Goal: Information Seeking & Learning: Learn about a topic

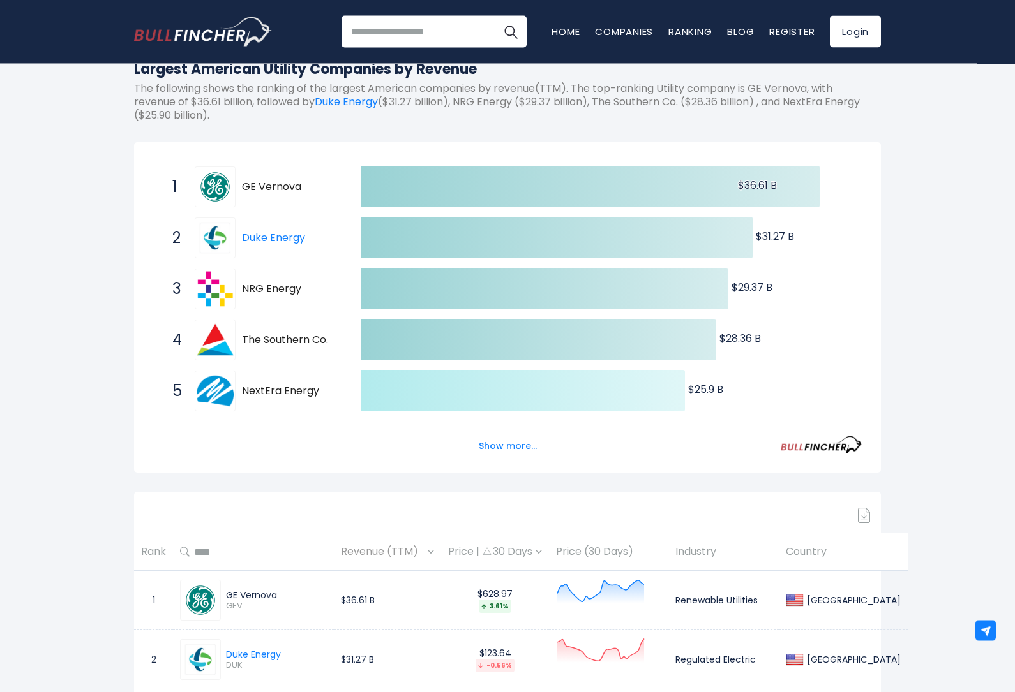
scroll to position [160, 0]
click at [512, 449] on button "Show more..." at bounding box center [507, 446] width 73 height 21
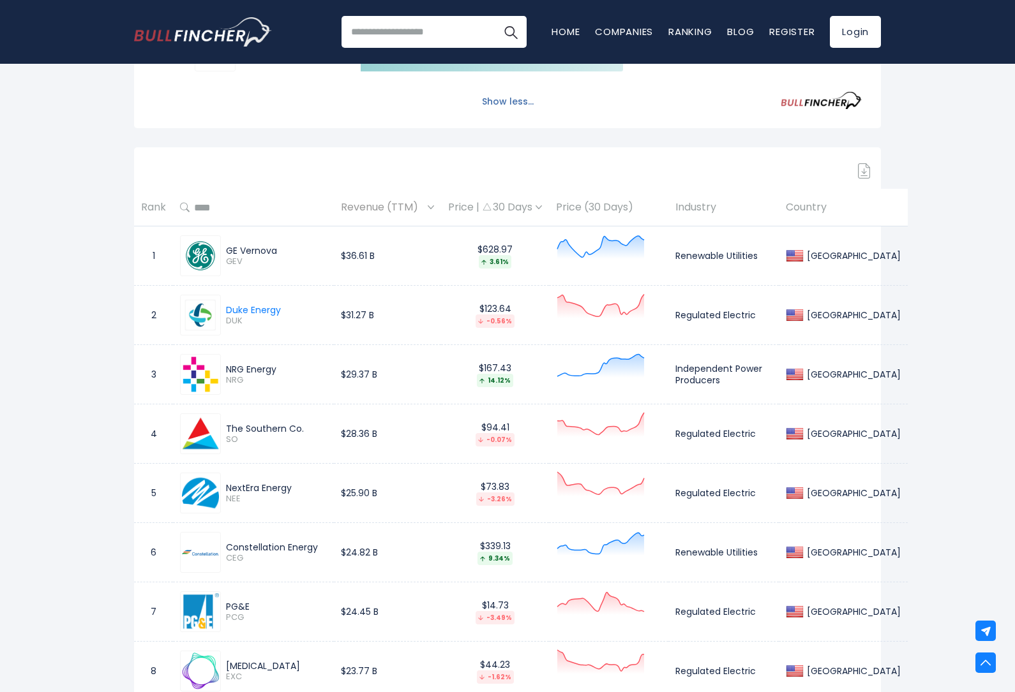
scroll to position [761, 0]
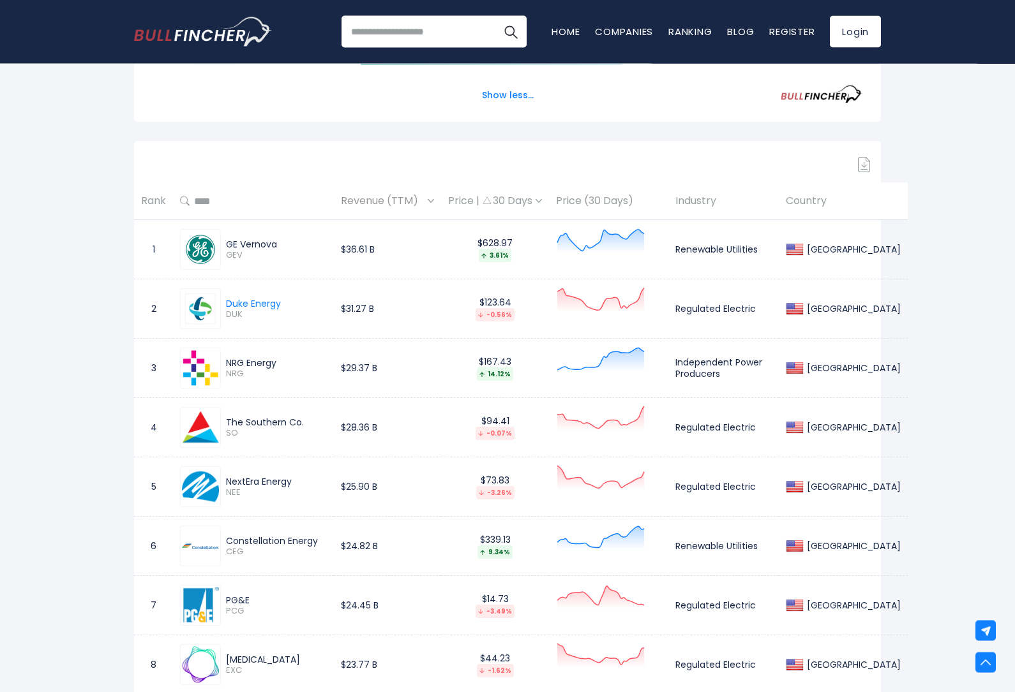
click at [410, 206] on span "Revenue (TTM)" at bounding box center [383, 202] width 84 height 20
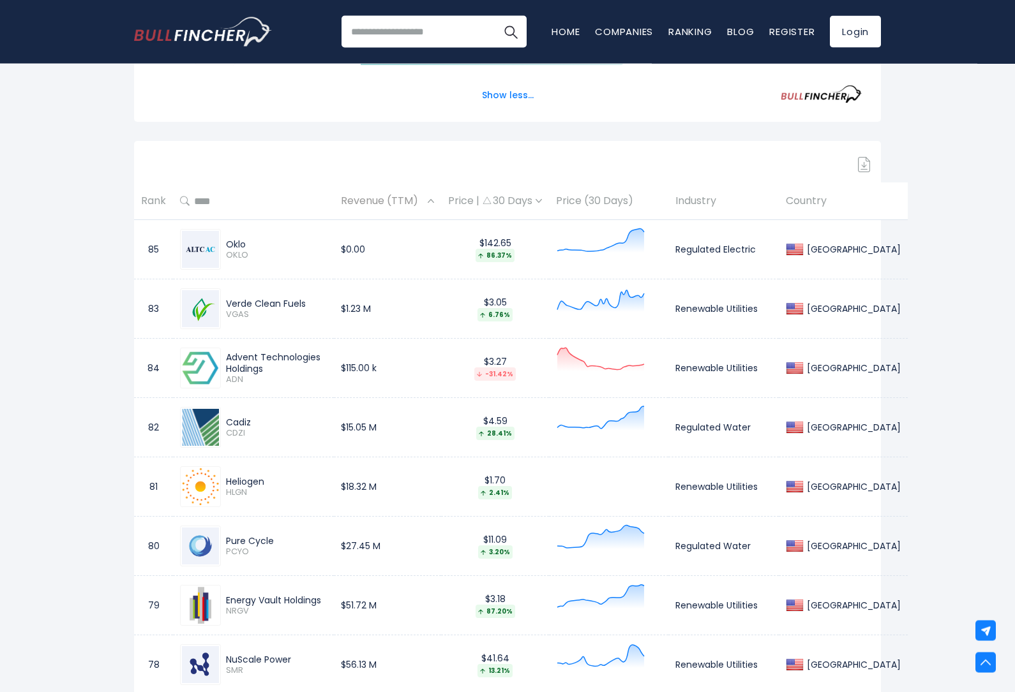
scroll to position [761, 0]
click at [440, 187] on th "Revenue (TTM)" at bounding box center [387, 202] width 107 height 38
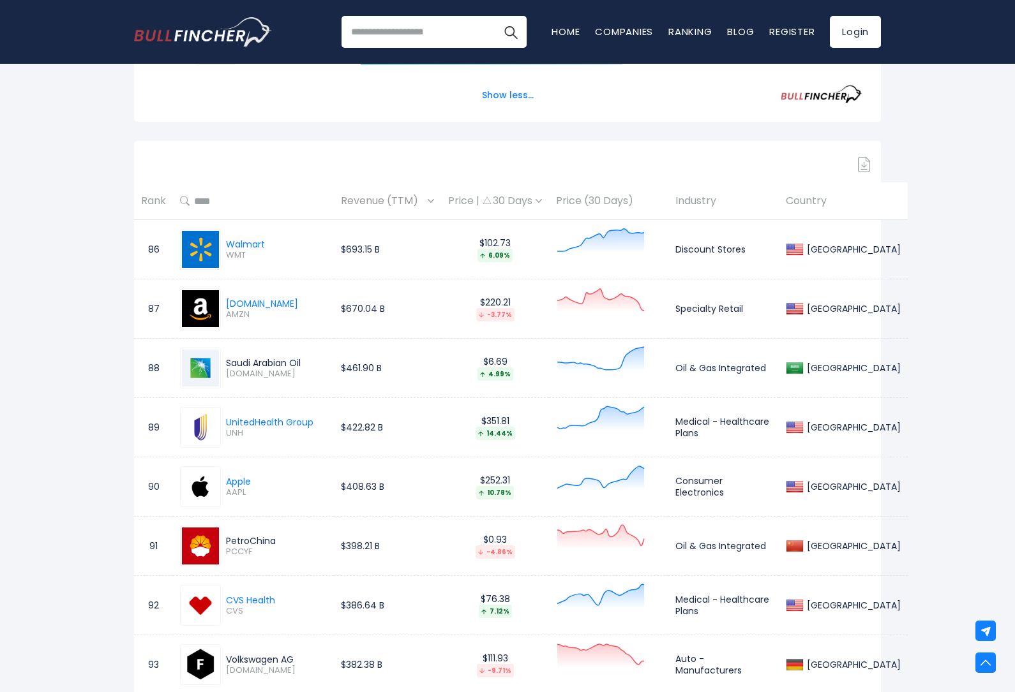
click at [426, 204] on div "Revenue (TTM)" at bounding box center [387, 201] width 93 height 20
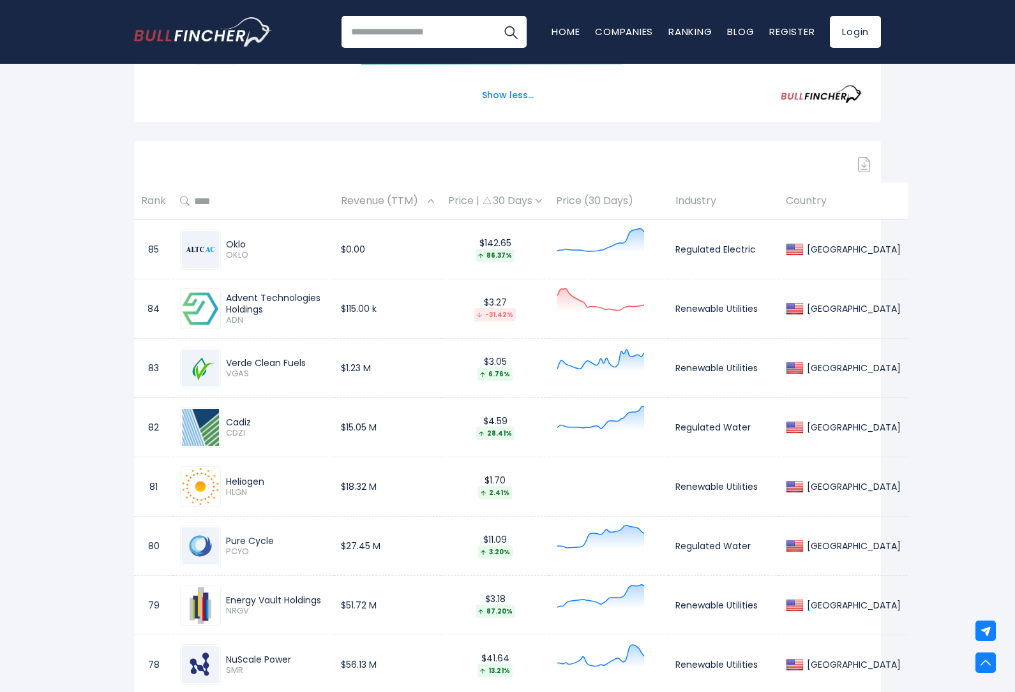
click at [403, 206] on span "Revenue (TTM)" at bounding box center [383, 201] width 84 height 20
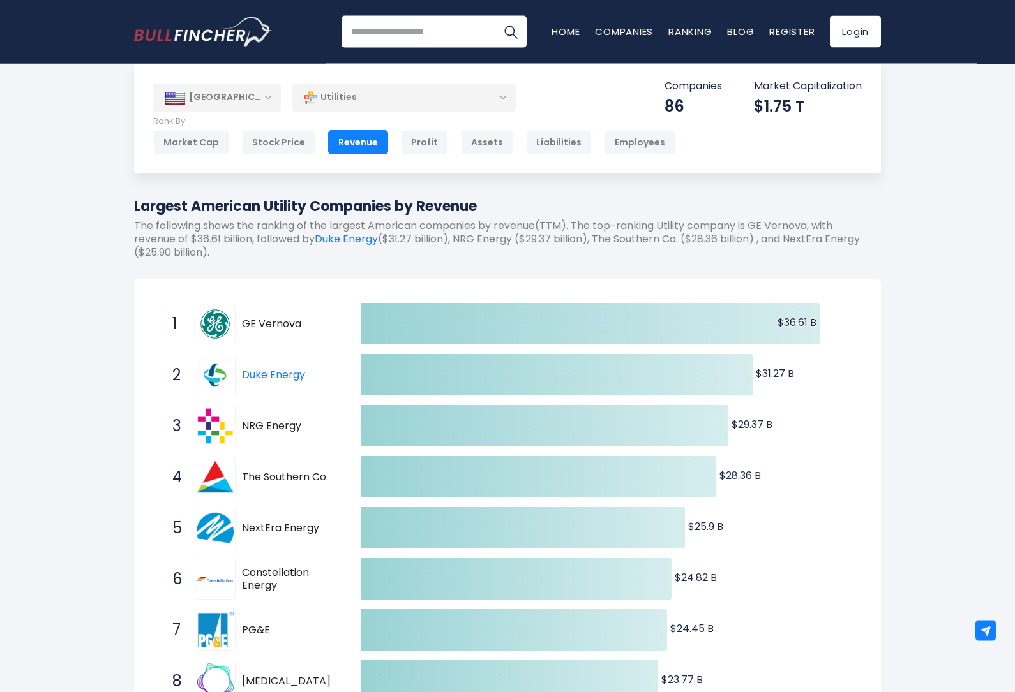
scroll to position [0, 0]
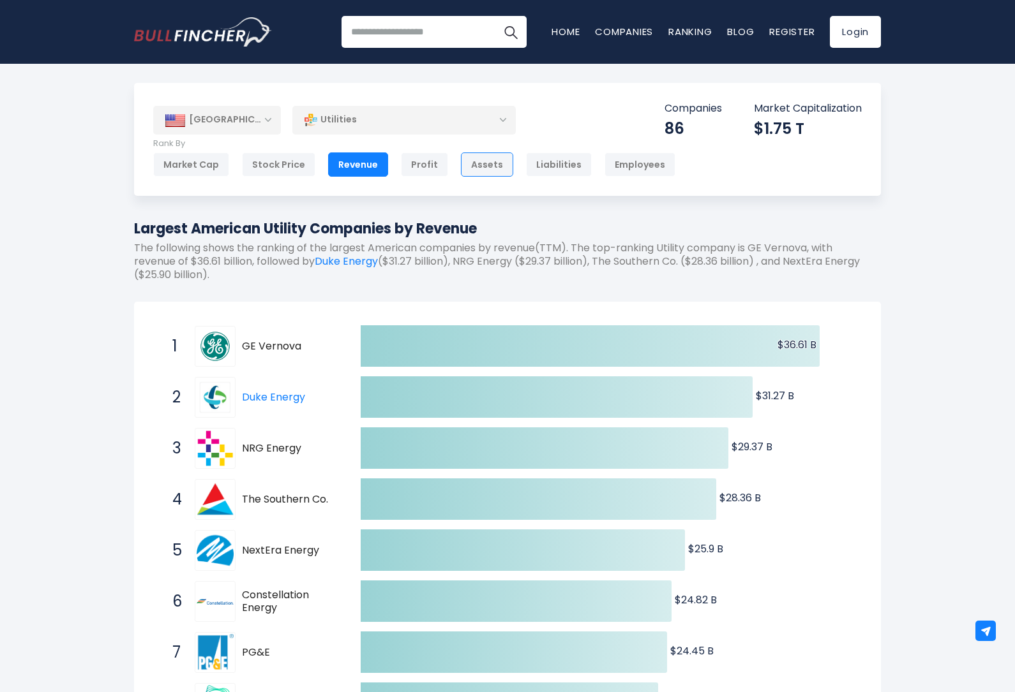
click at [489, 165] on div "Assets" at bounding box center [487, 165] width 52 height 24
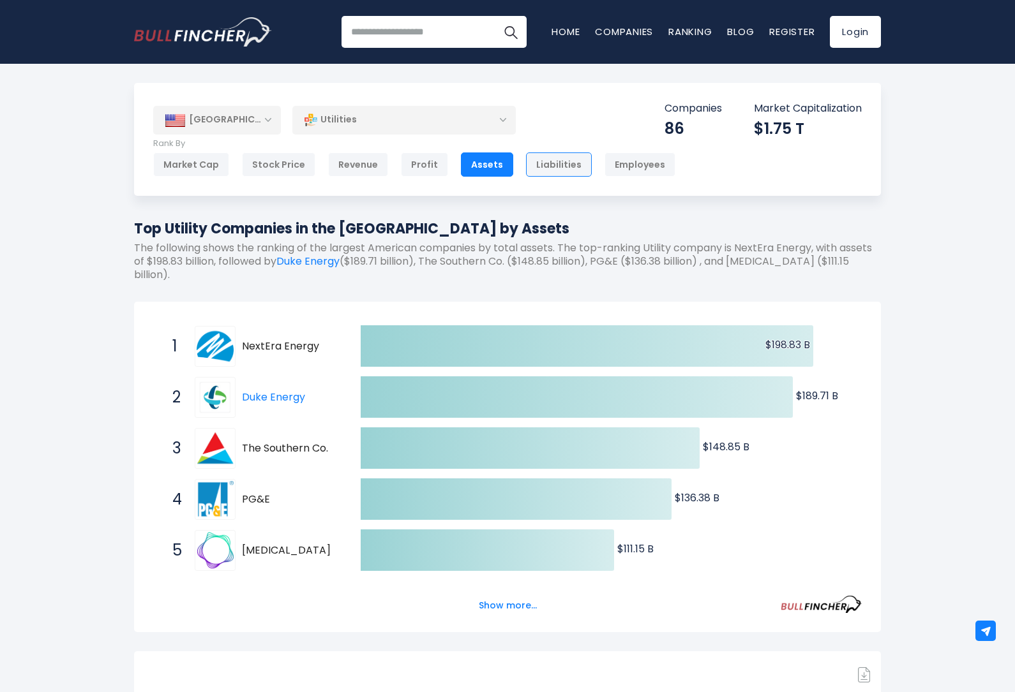
click at [559, 165] on div "Liabilities" at bounding box center [559, 165] width 66 height 24
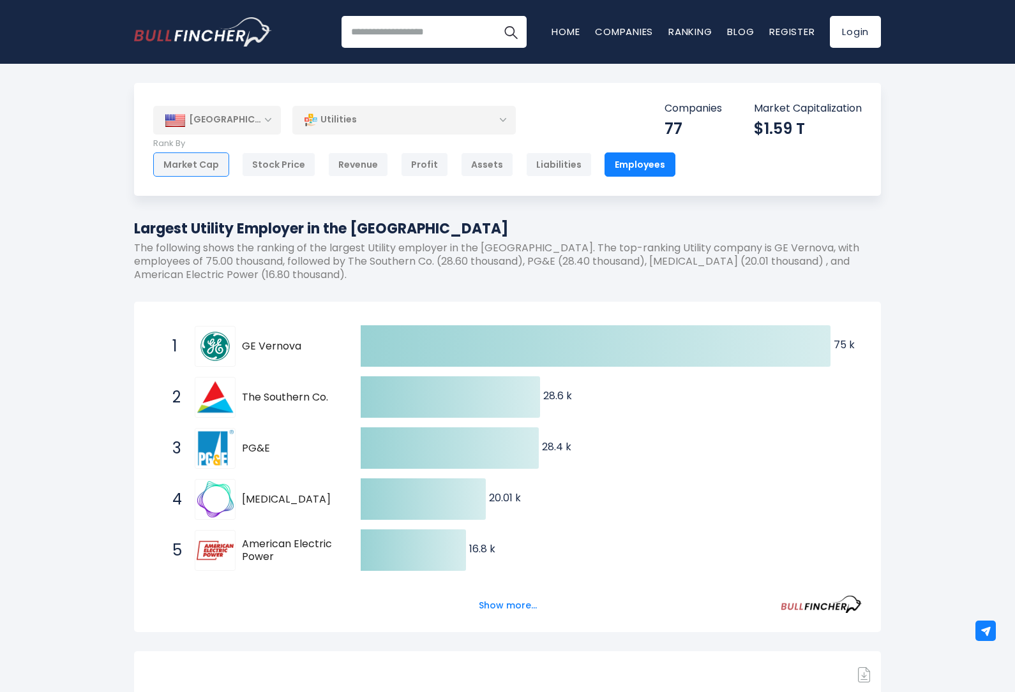
click at [191, 166] on div "Market Cap" at bounding box center [191, 165] width 76 height 24
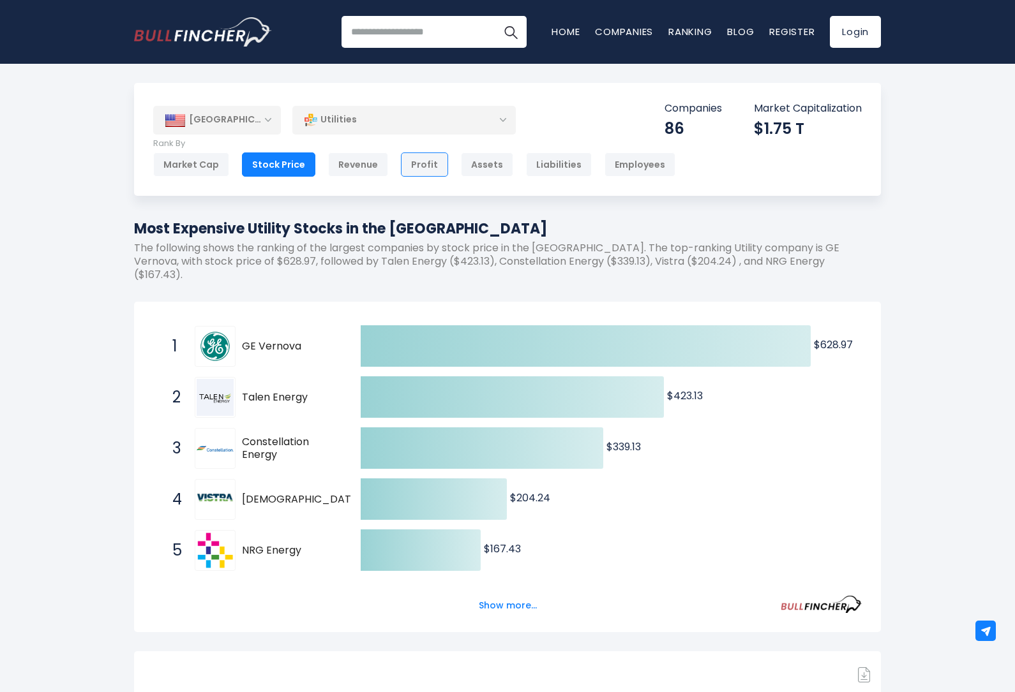
click at [426, 163] on div "Profit" at bounding box center [424, 165] width 47 height 24
